Goal: Task Accomplishment & Management: Manage account settings

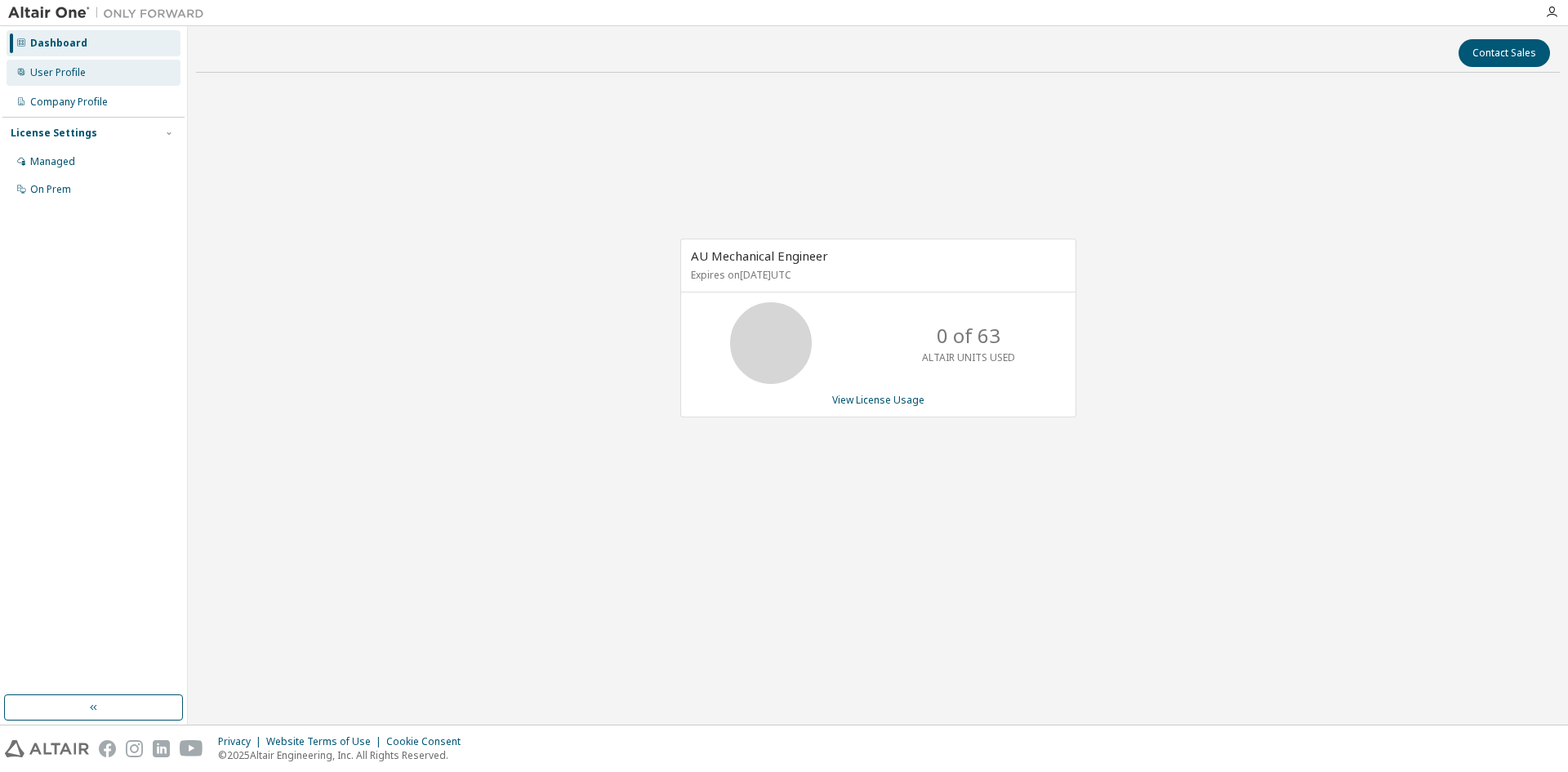
click at [45, 78] on div "User Profile" at bounding box center [58, 72] width 56 height 13
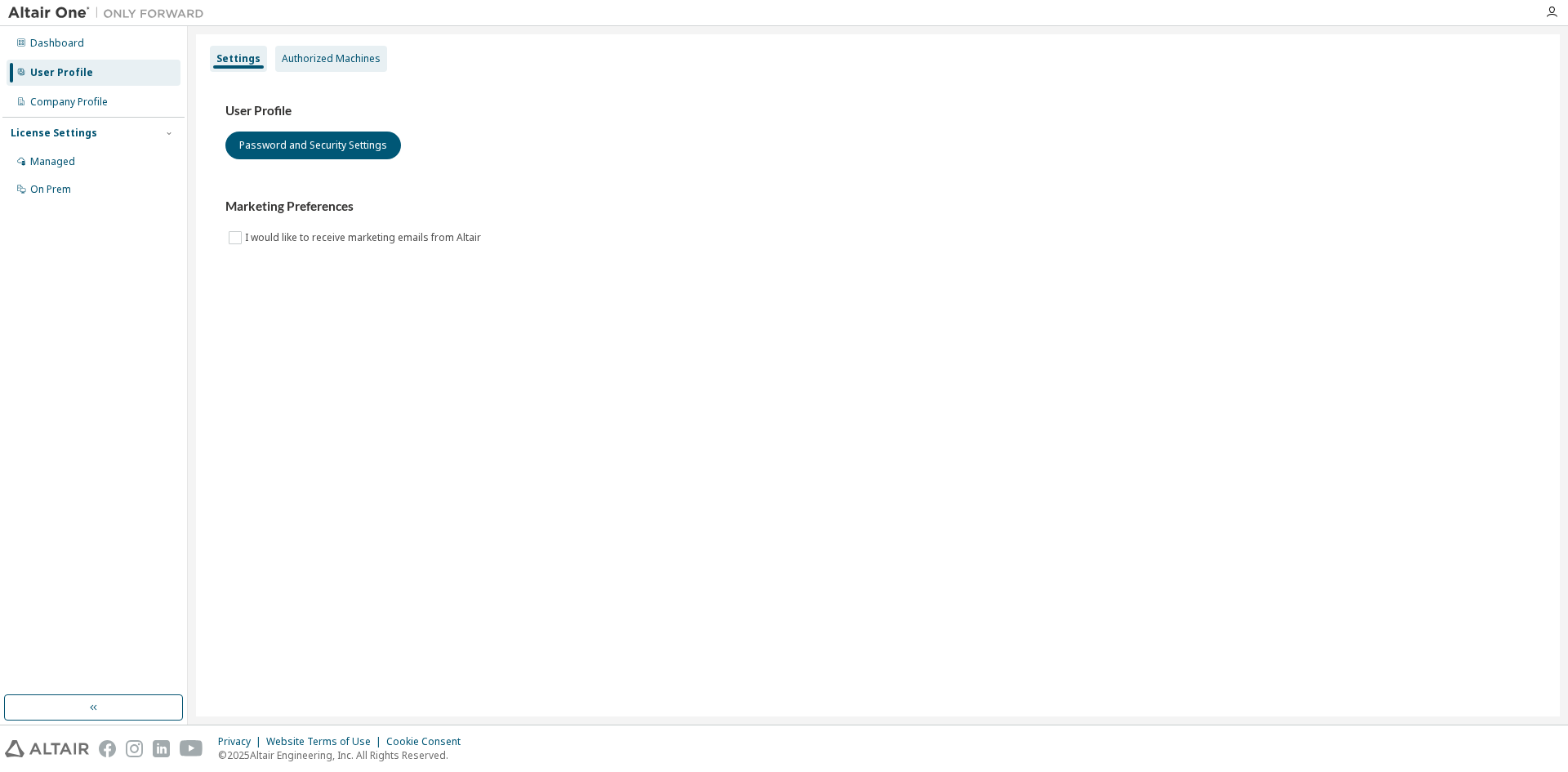
click at [341, 60] on div "Authorized Machines" at bounding box center [332, 58] width 99 height 13
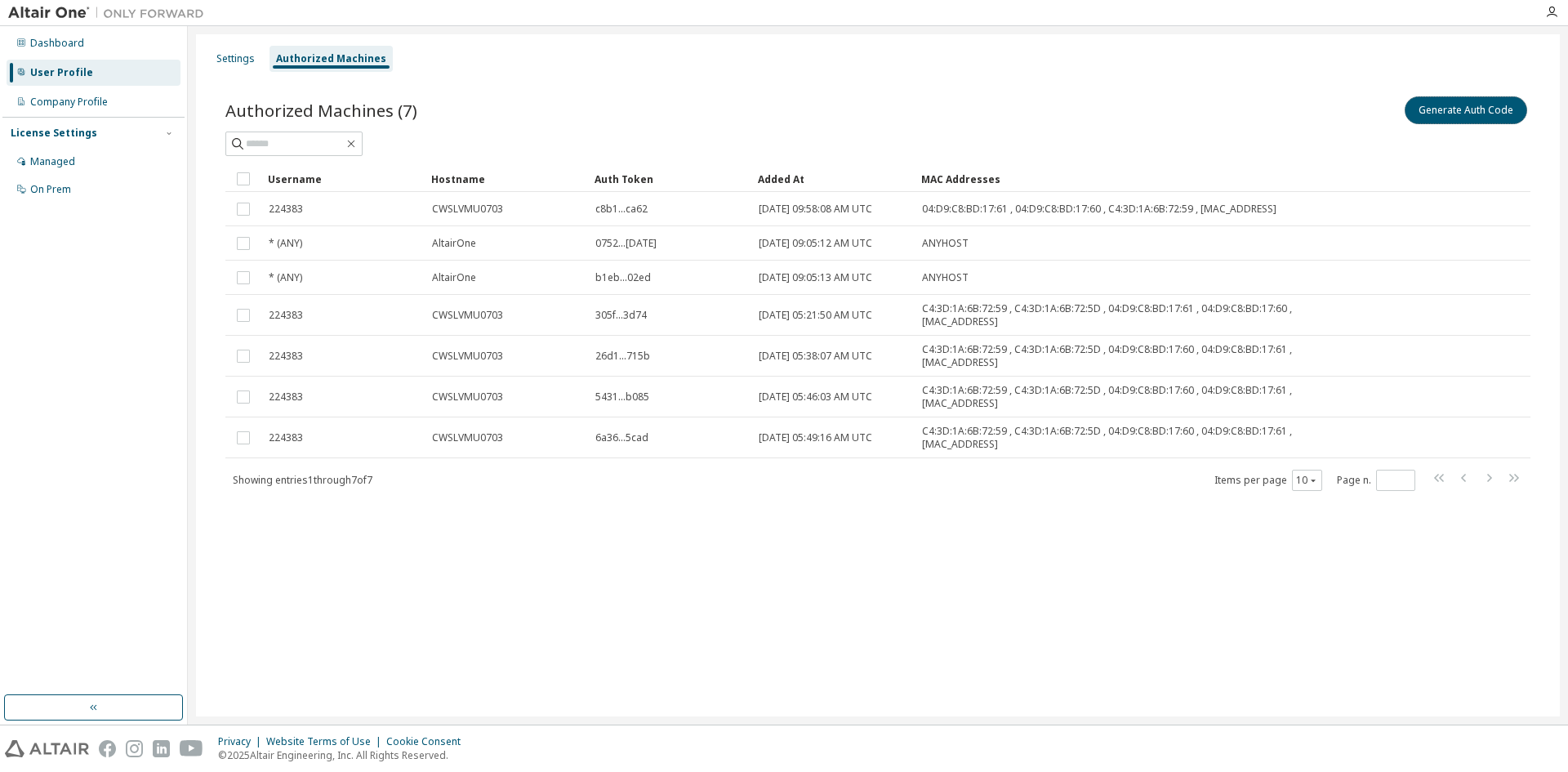
drag, startPoint x: 1473, startPoint y: 113, endPoint x: 1403, endPoint y: 211, distance: 120.4
click at [1473, 113] on button "Generate Auth Code" at bounding box center [1465, 111] width 123 height 28
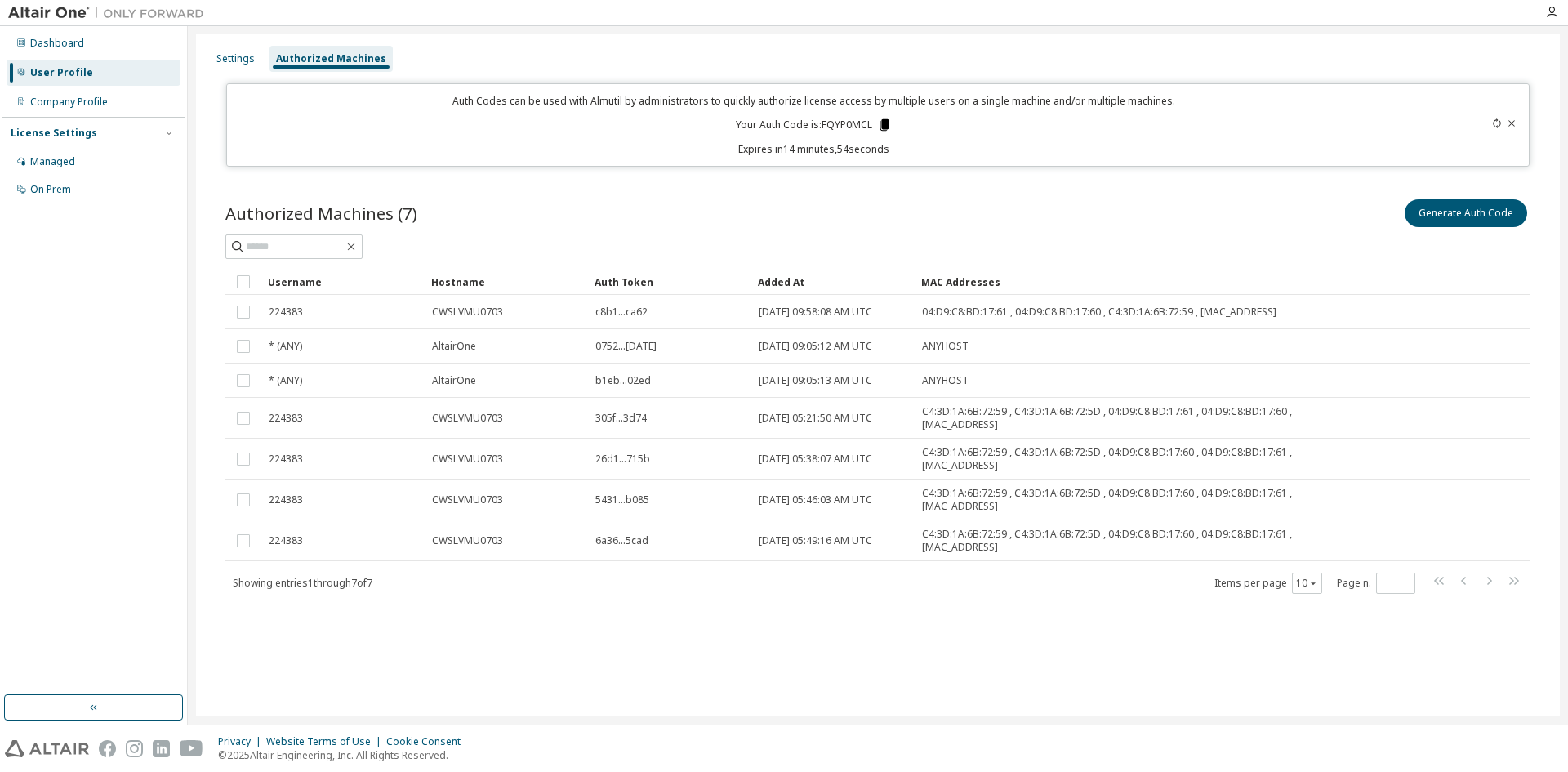
click at [880, 125] on icon at bounding box center [884, 124] width 9 height 11
click at [53, 37] on div "Dashboard" at bounding box center [57, 43] width 54 height 13
